Goal: Task Accomplishment & Management: Use online tool/utility

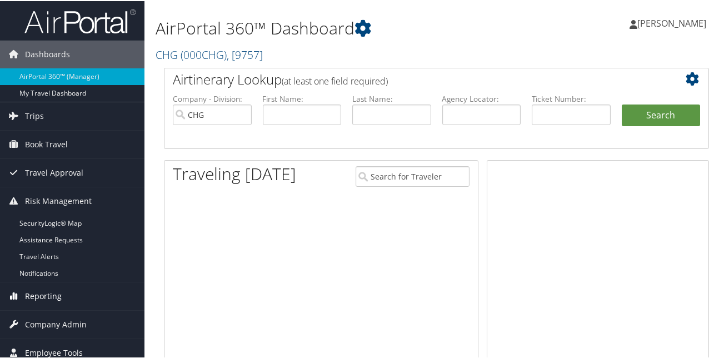
click at [39, 287] on span "Reporting" at bounding box center [43, 295] width 37 height 28
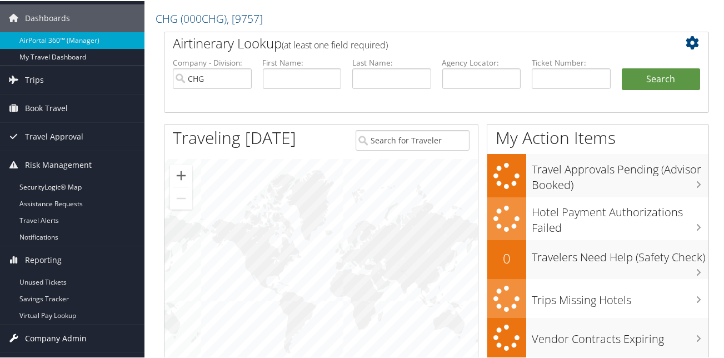
scroll to position [56, 0]
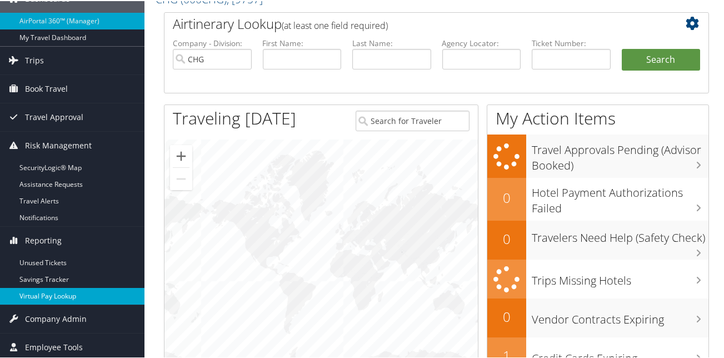
click at [44, 298] on link "Virtual Pay Lookup" at bounding box center [72, 295] width 144 height 17
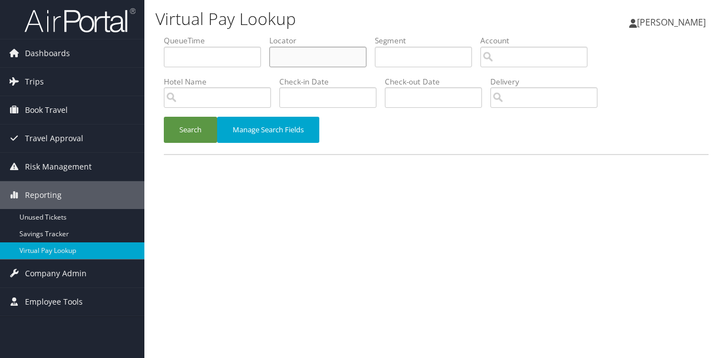
click at [294, 61] on input "text" at bounding box center [317, 57] width 97 height 21
paste input "GSXSXT"
type input "GSXSXT"
click at [208, 124] on button "Search" at bounding box center [190, 130] width 53 height 26
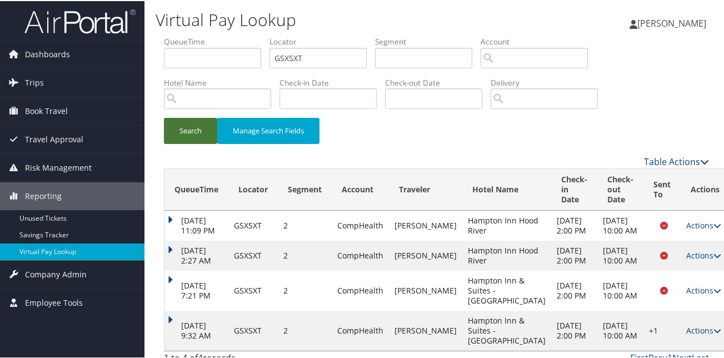
scroll to position [71, 0]
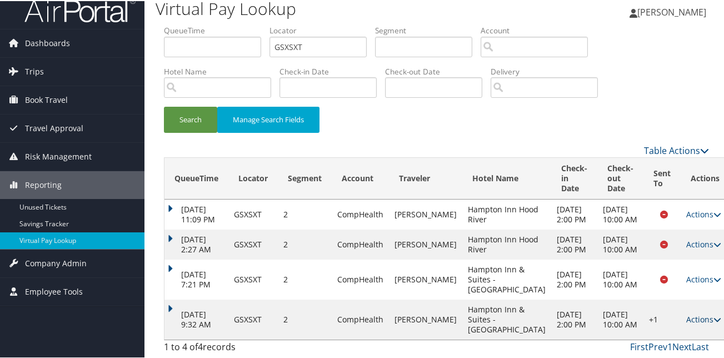
click at [713, 314] on icon at bounding box center [717, 318] width 8 height 8
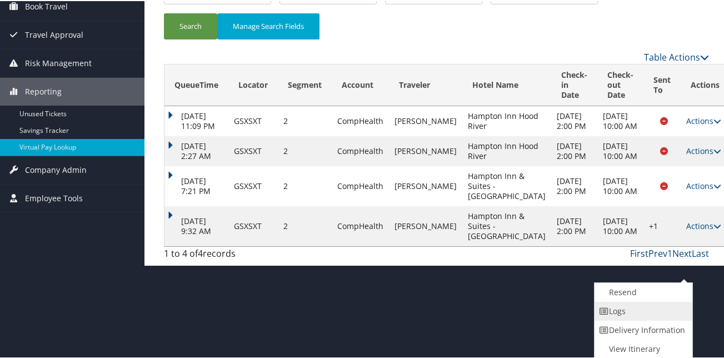
click at [636, 315] on link "Logs" at bounding box center [642, 310] width 95 height 19
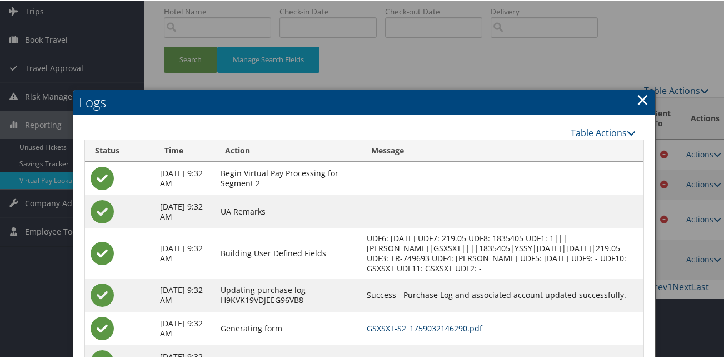
click at [412, 326] on link "GSXSXT-S2_1759032146290.pdf" at bounding box center [425, 327] width 116 height 11
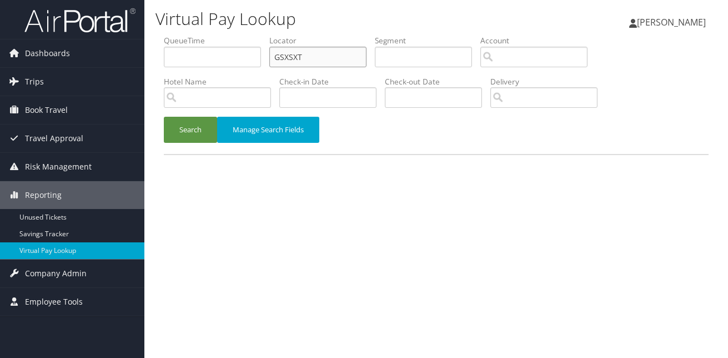
click at [292, 61] on input "GSXSXT" at bounding box center [317, 57] width 97 height 21
paste input "CEFRMV"
type input "CEFRMV"
click at [198, 131] on button "Search" at bounding box center [190, 130] width 53 height 26
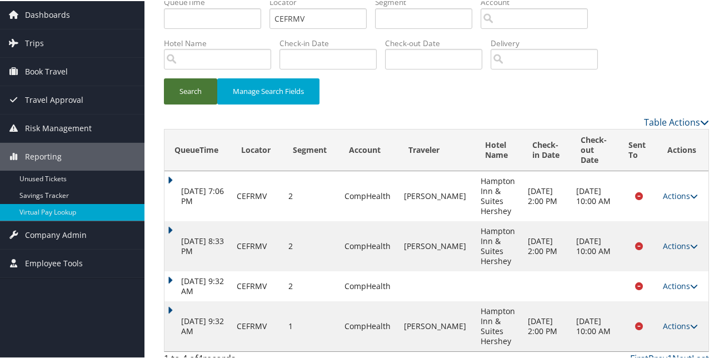
scroll to position [51, 0]
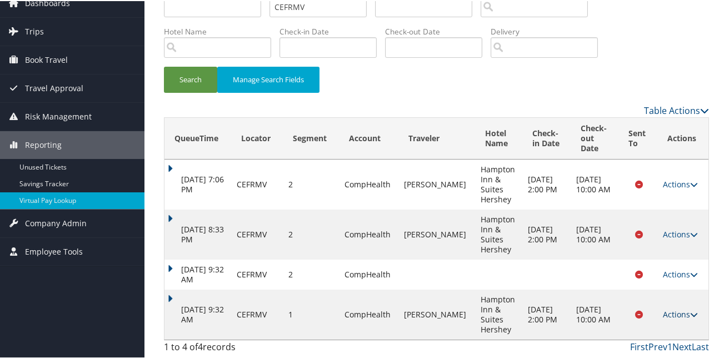
click at [684, 311] on link "Actions" at bounding box center [680, 313] width 35 height 11
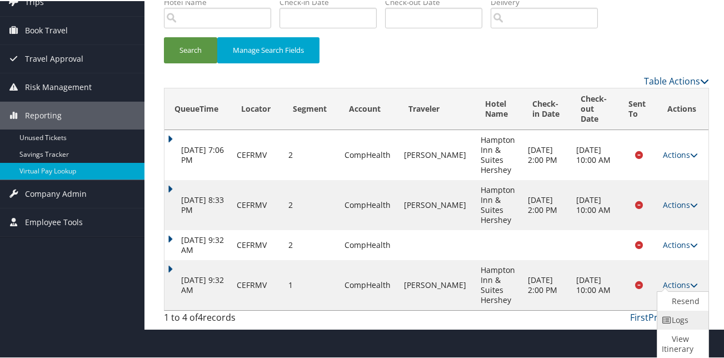
click at [675, 315] on link "Logs" at bounding box center [681, 318] width 48 height 19
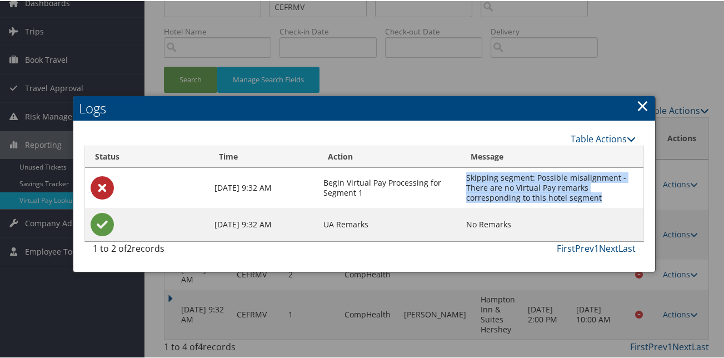
drag, startPoint x: 527, startPoint y: 196, endPoint x: 464, endPoint y: 178, distance: 65.4
click at [464, 178] on td "Skipping segment: Possible misalignment - There are no Virtual Pay remarks corr…" at bounding box center [552, 187] width 183 height 40
copy td "Skipping segment: Possible misalignment - There are no Virtual Pay remarks corr…"
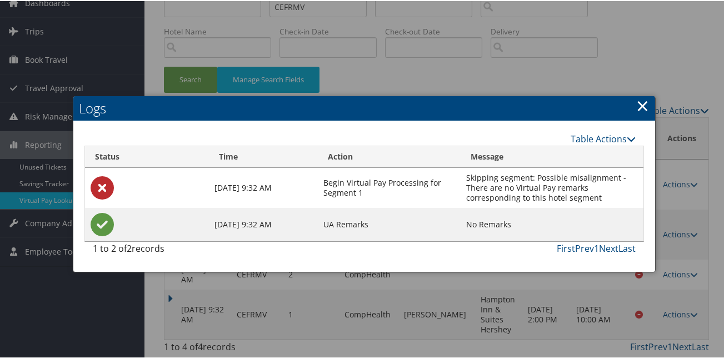
drag, startPoint x: 643, startPoint y: 106, endPoint x: 643, endPoint y: 115, distance: 8.9
click at [643, 106] on link "×" at bounding box center [642, 104] width 13 height 22
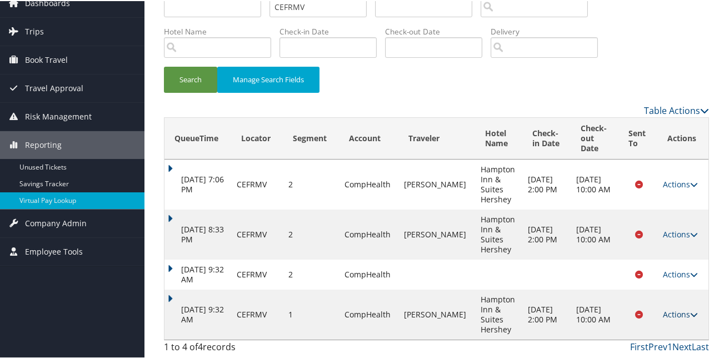
click at [677, 309] on link "Actions" at bounding box center [680, 313] width 35 height 11
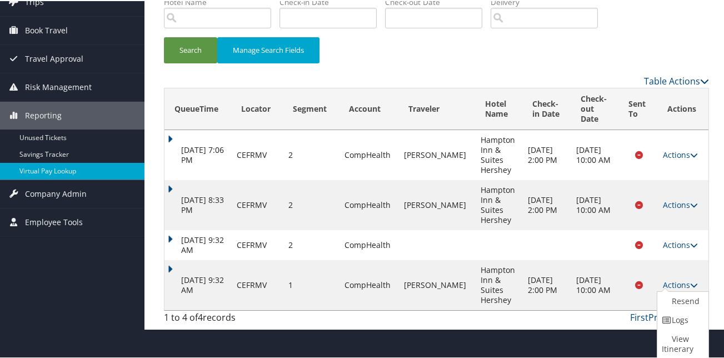
click at [678, 292] on link "Resend" at bounding box center [681, 300] width 48 height 19
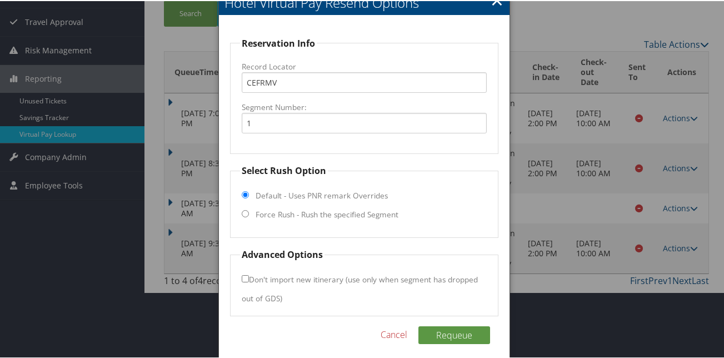
scroll to position [125, 0]
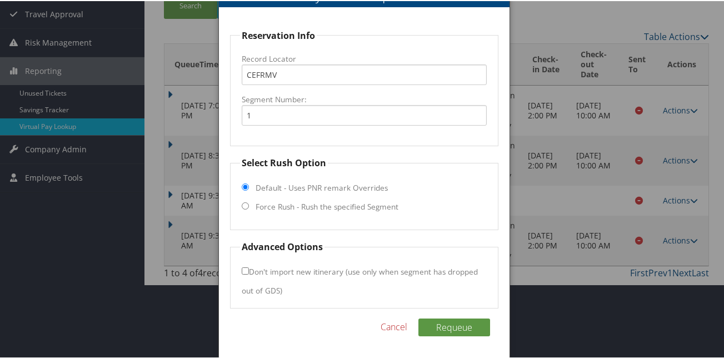
click at [254, 207] on fieldset "Select Rush Option Default - Uses PNR remark Overrides Force Rush - Rush the sp…" at bounding box center [364, 192] width 268 height 74
click at [248, 206] on fieldset "Select Rush Option Default - Uses PNR remark Overrides Force Rush - Rush the sp…" at bounding box center [364, 192] width 268 height 74
click at [242, 204] on input "Force Rush - Rush the specified Segment" at bounding box center [245, 204] width 7 height 7
radio input "true"
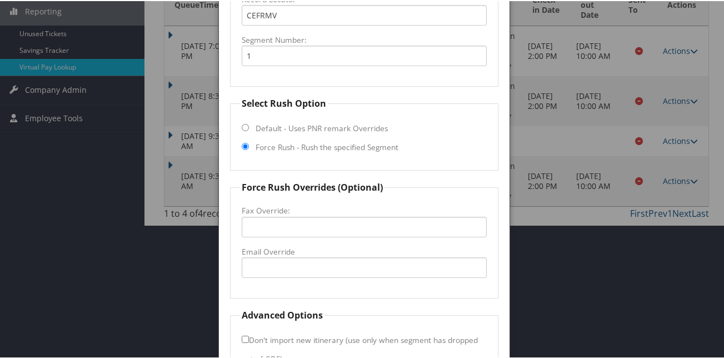
scroll to position [253, 0]
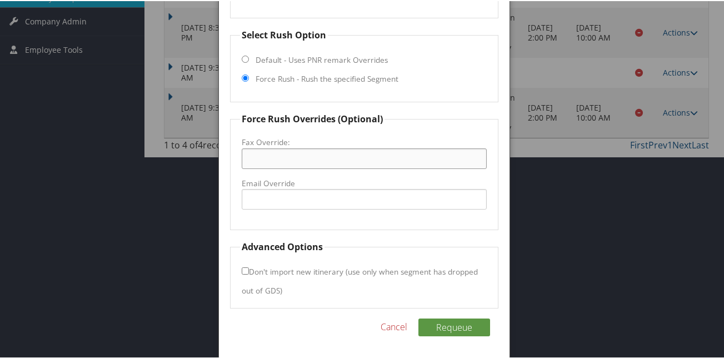
click at [273, 159] on input "Fax Override:" at bounding box center [364, 157] width 244 height 21
click at [273, 198] on input "Email Override" at bounding box center [364, 198] width 244 height 21
type input "ecare@chghealthcare.com"
click at [425, 320] on button "Requeue" at bounding box center [454, 326] width 72 height 18
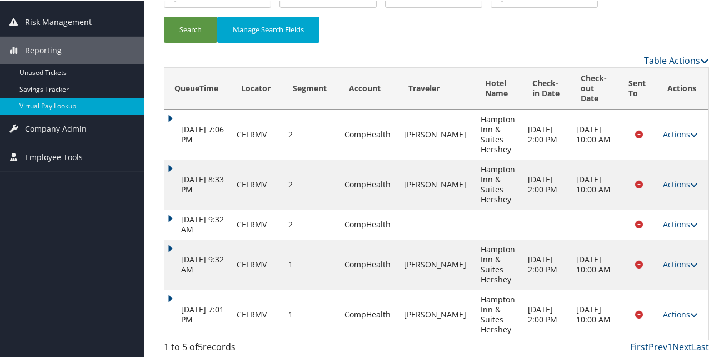
scroll to position [146, 0]
click at [690, 311] on icon at bounding box center [694, 313] width 8 height 8
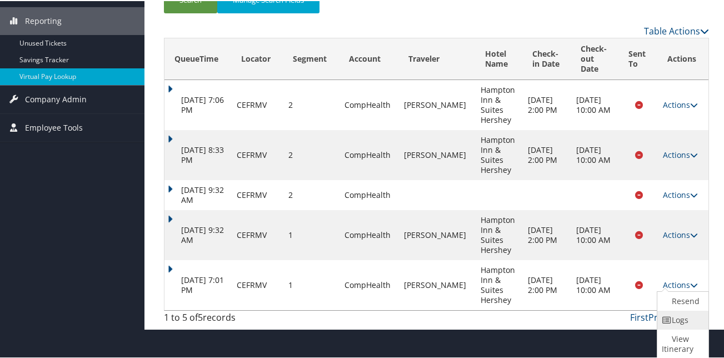
click at [664, 313] on link "Logs" at bounding box center [681, 318] width 48 height 19
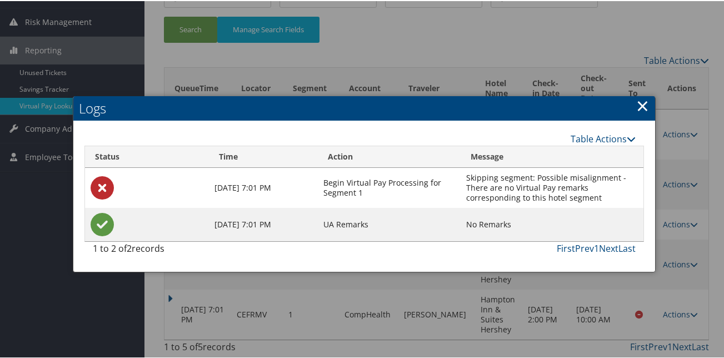
click at [636, 102] on link "×" at bounding box center [642, 104] width 13 height 22
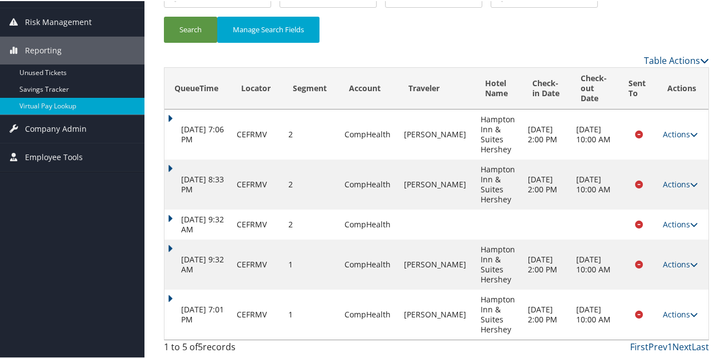
scroll to position [101, 0]
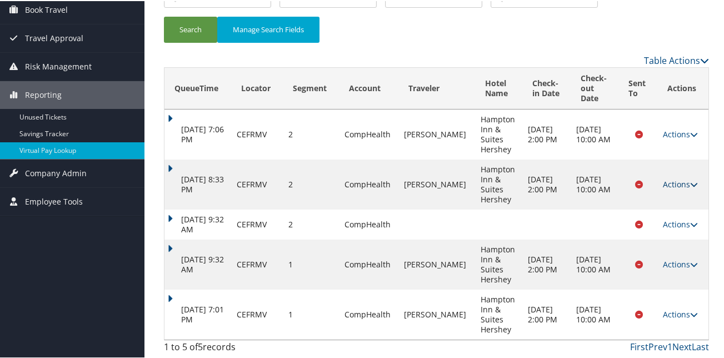
click at [690, 179] on icon at bounding box center [694, 183] width 8 height 8
click at [657, 227] on ul "Resend Logs View Itinerary" at bounding box center [683, 223] width 52 height 68
click at [690, 184] on icon at bounding box center [694, 183] width 8 height 8
click at [681, 222] on link "Logs" at bounding box center [681, 218] width 48 height 19
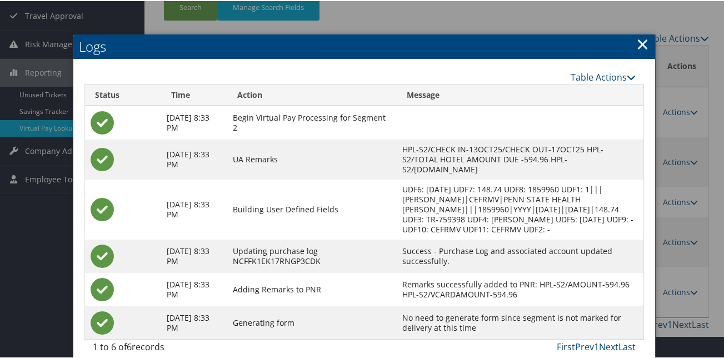
scroll to position [135, 0]
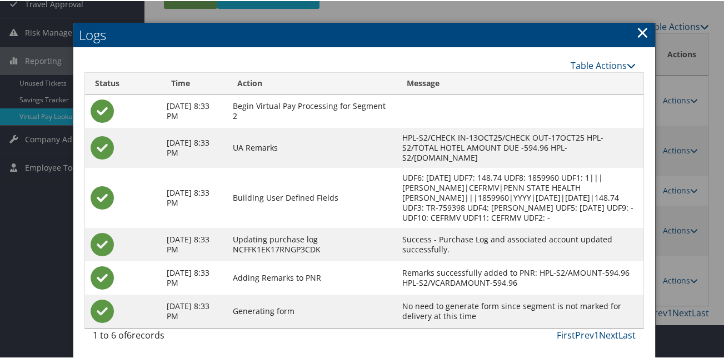
click at [640, 33] on link "×" at bounding box center [642, 31] width 13 height 22
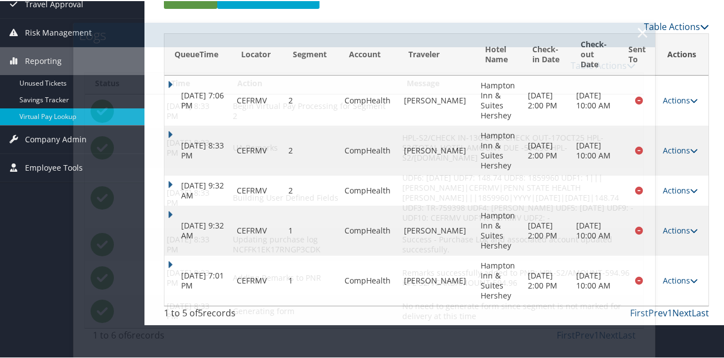
scroll to position [101, 0]
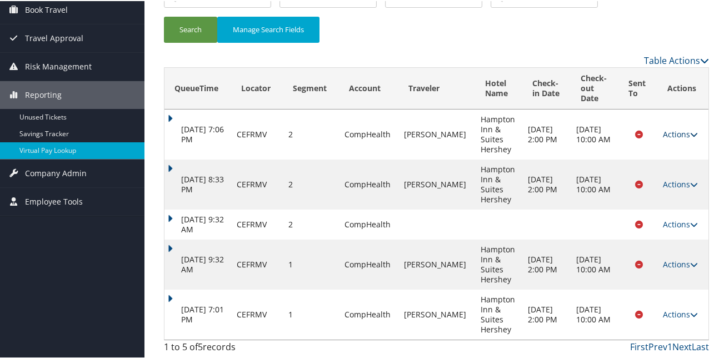
click at [690, 131] on icon at bounding box center [694, 133] width 8 height 8
click at [663, 172] on icon at bounding box center [667, 168] width 10 height 8
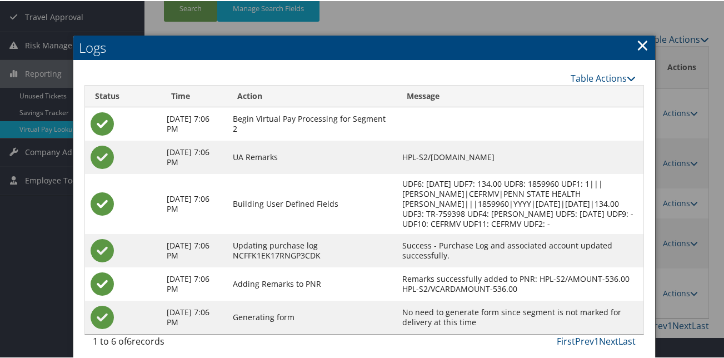
scroll to position [128, 0]
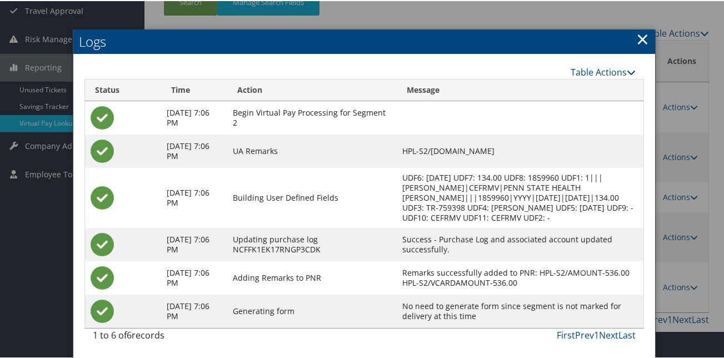
click at [638, 32] on link "×" at bounding box center [642, 38] width 13 height 22
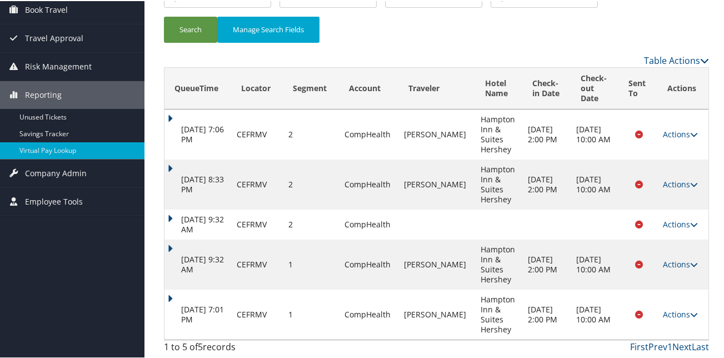
scroll to position [101, 0]
click at [690, 181] on icon at bounding box center [694, 183] width 8 height 8
click at [672, 209] on link "Resend" at bounding box center [681, 199] width 48 height 19
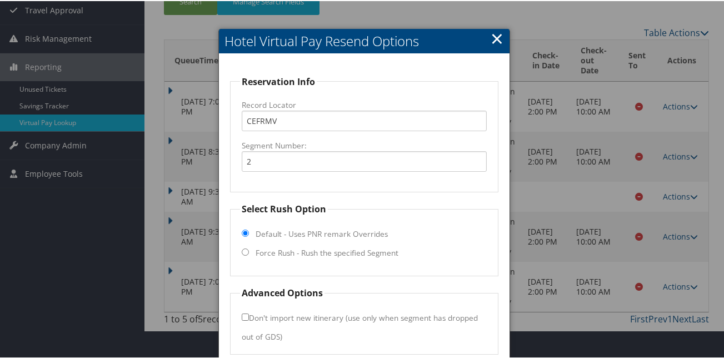
scroll to position [119, 0]
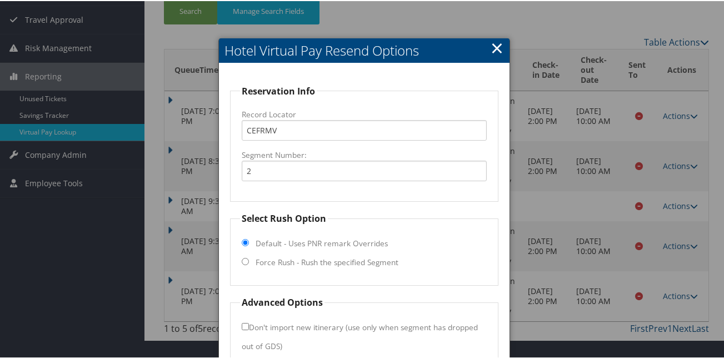
click at [245, 261] on input "Force Rush - Rush the specified Segment" at bounding box center [245, 260] width 7 height 7
radio input "true"
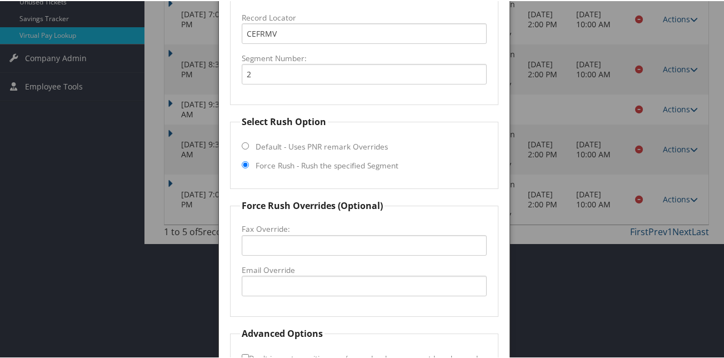
scroll to position [303, 0]
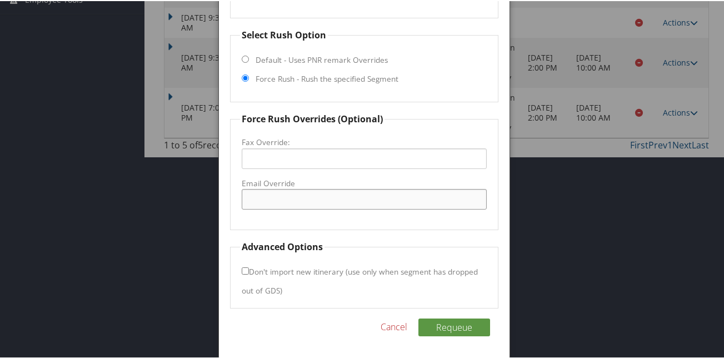
drag, startPoint x: 254, startPoint y: 208, endPoint x: 262, endPoint y: 211, distance: 8.3
click at [254, 208] on input "Email Override" at bounding box center [364, 198] width 244 height 21
type input "ecare@chghealthcare.com"
click at [428, 331] on button "Requeue" at bounding box center [454, 326] width 72 height 18
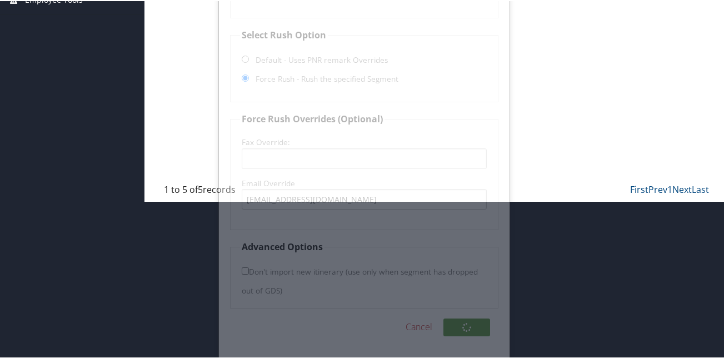
scroll to position [226, 0]
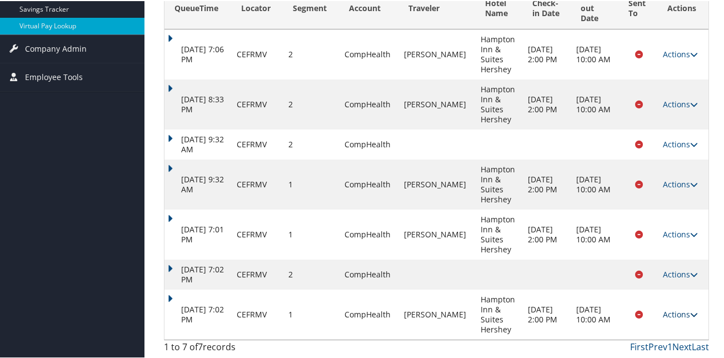
click at [690, 313] on icon at bounding box center [694, 313] width 8 height 8
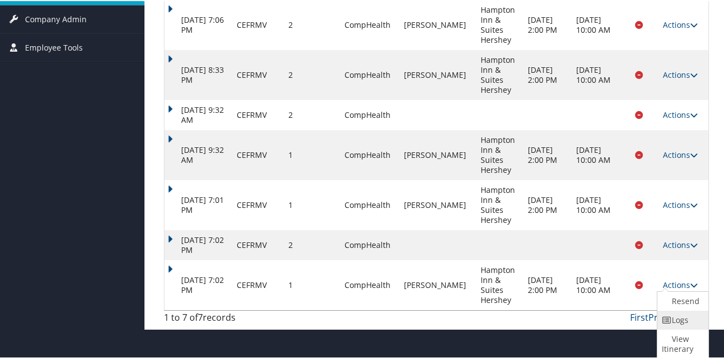
click at [658, 312] on link "Logs" at bounding box center [681, 318] width 48 height 19
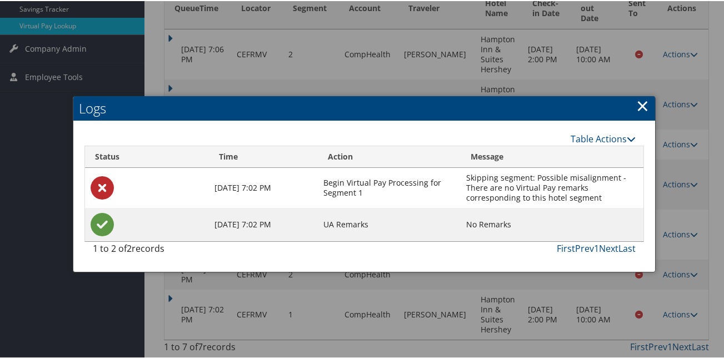
click at [636, 104] on link "×" at bounding box center [642, 104] width 13 height 22
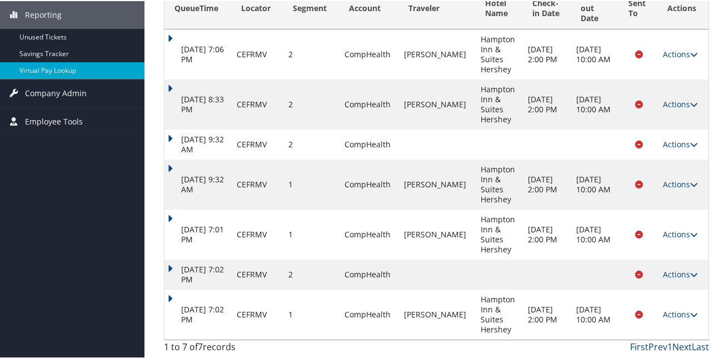
scroll to position [181, 0]
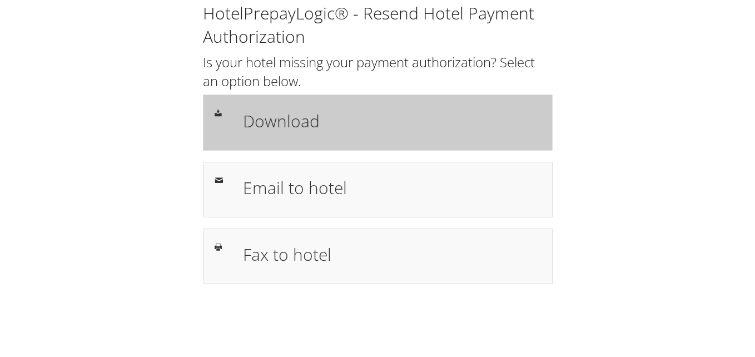
click at [276, 113] on h1 "Download" at bounding box center [392, 120] width 298 height 25
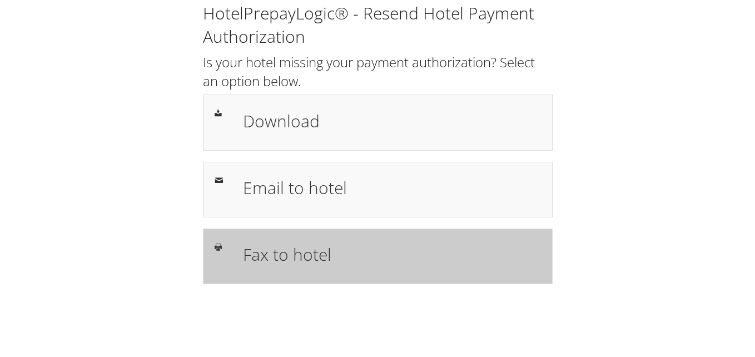
click at [304, 240] on div "Fax to hotel" at bounding box center [391, 256] width 314 height 32
